Goal: Task Accomplishment & Management: Manage account settings

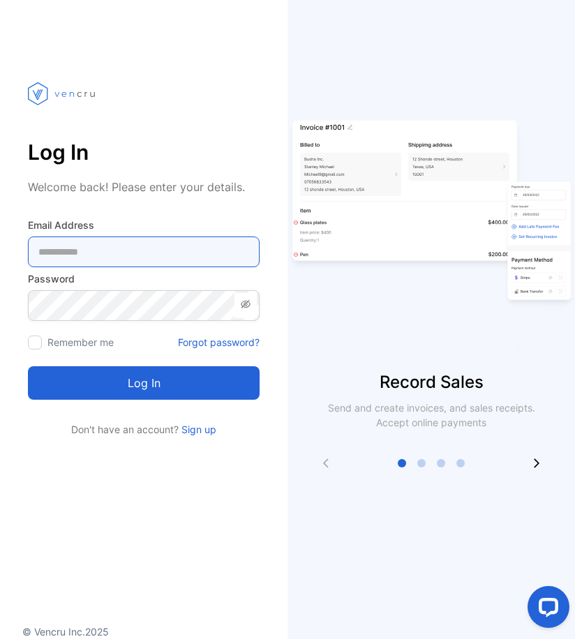
click at [132, 246] on Address-inputemail "email" at bounding box center [144, 252] width 232 height 31
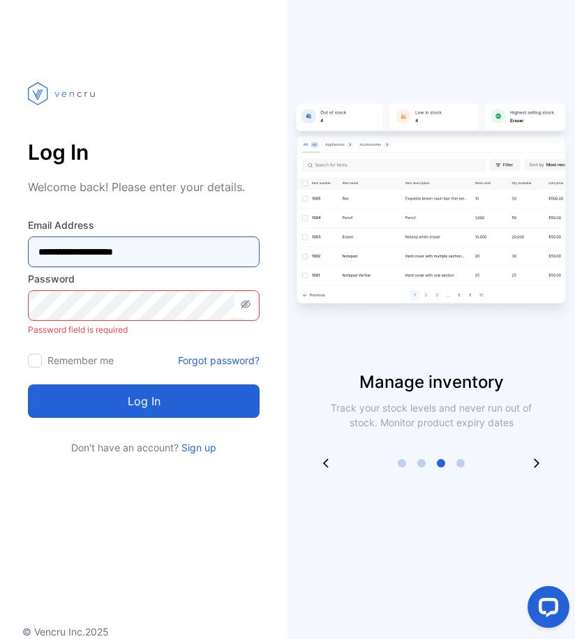
type Address-inputemail "**********"
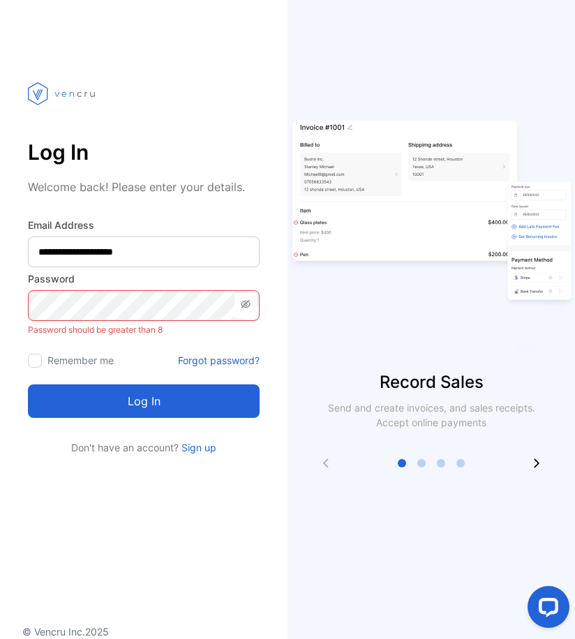
click at [0, 299] on html "**********" at bounding box center [287, 319] width 575 height 639
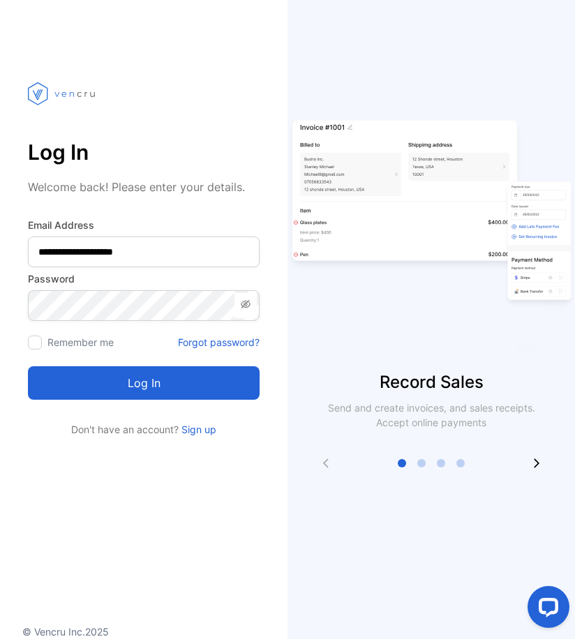
click at [135, 398] on button "Log in" at bounding box center [144, 383] width 232 height 34
